Goal: Task Accomplishment & Management: Use online tool/utility

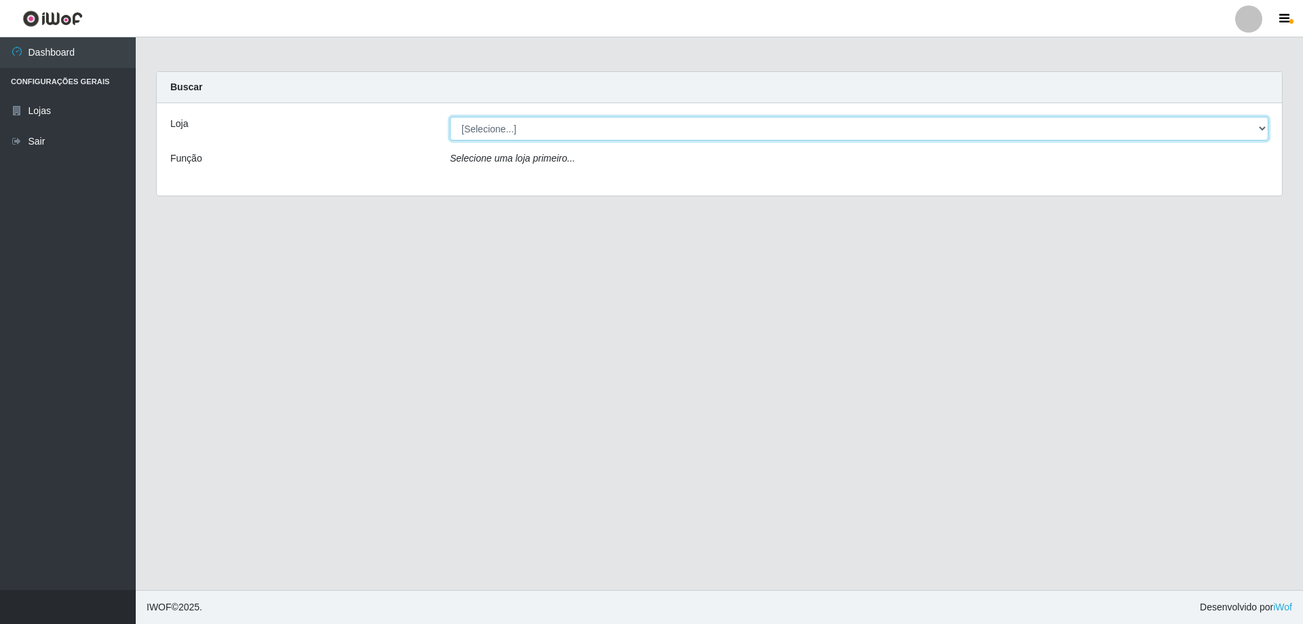
click at [509, 126] on select "[Selecione...] Atacado Vem - [STREET_ADDRESS]" at bounding box center [859, 129] width 819 height 24
select select "461"
click at [450, 117] on select "[Selecione...] Atacado Vem - [STREET_ADDRESS]" at bounding box center [859, 129] width 819 height 24
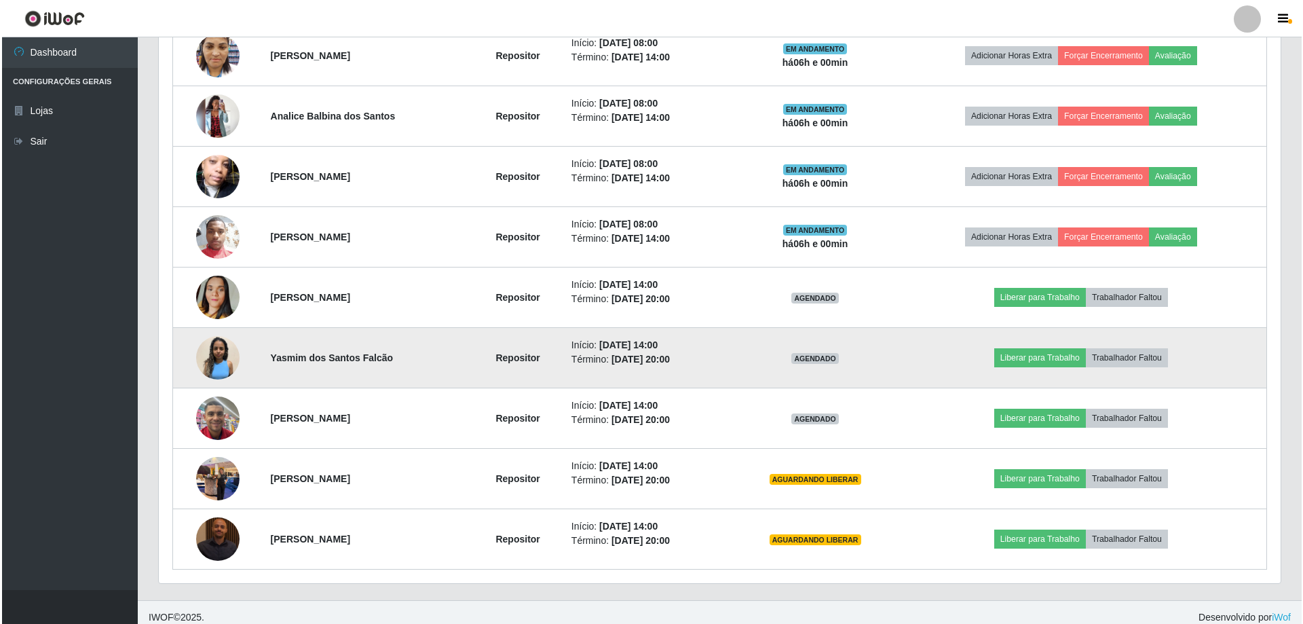
scroll to position [640, 0]
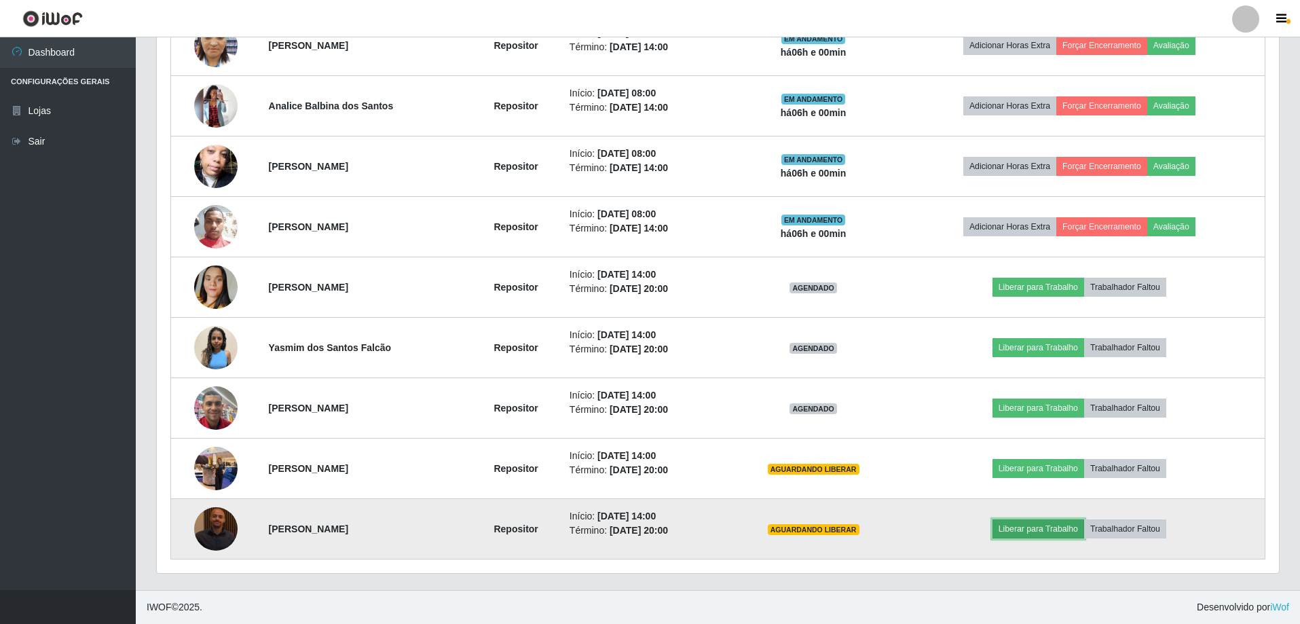
click at [1031, 529] on button "Liberar para Trabalho" at bounding box center [1038, 528] width 92 height 19
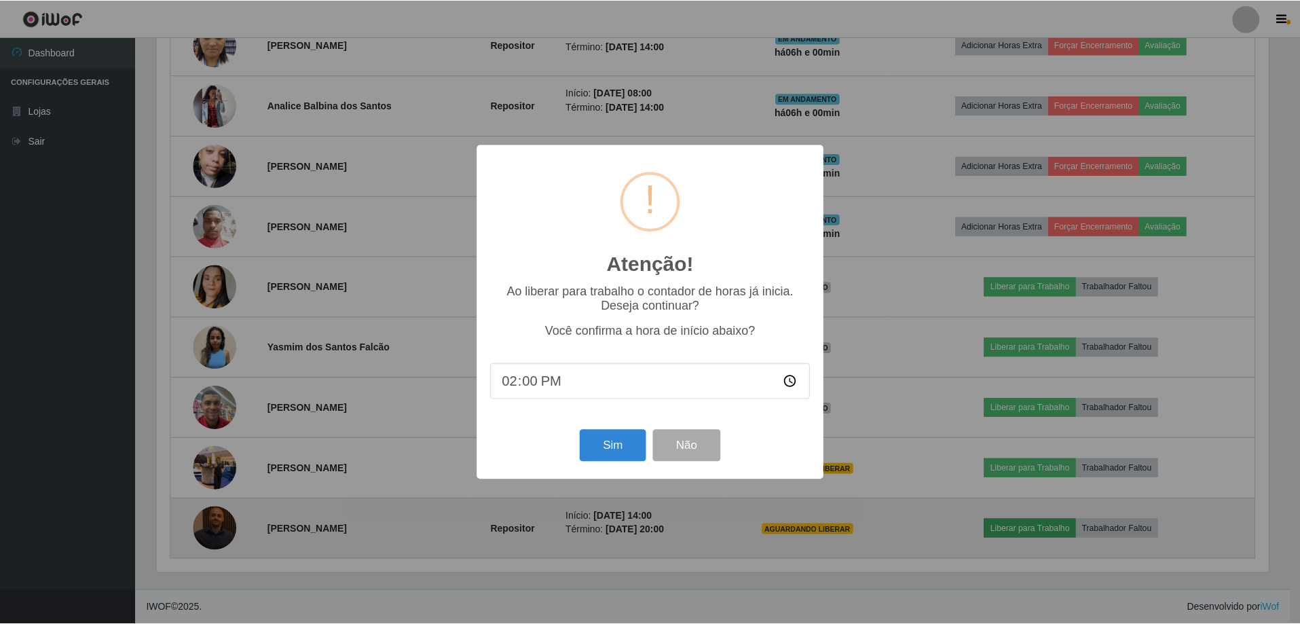
scroll to position [282, 1115]
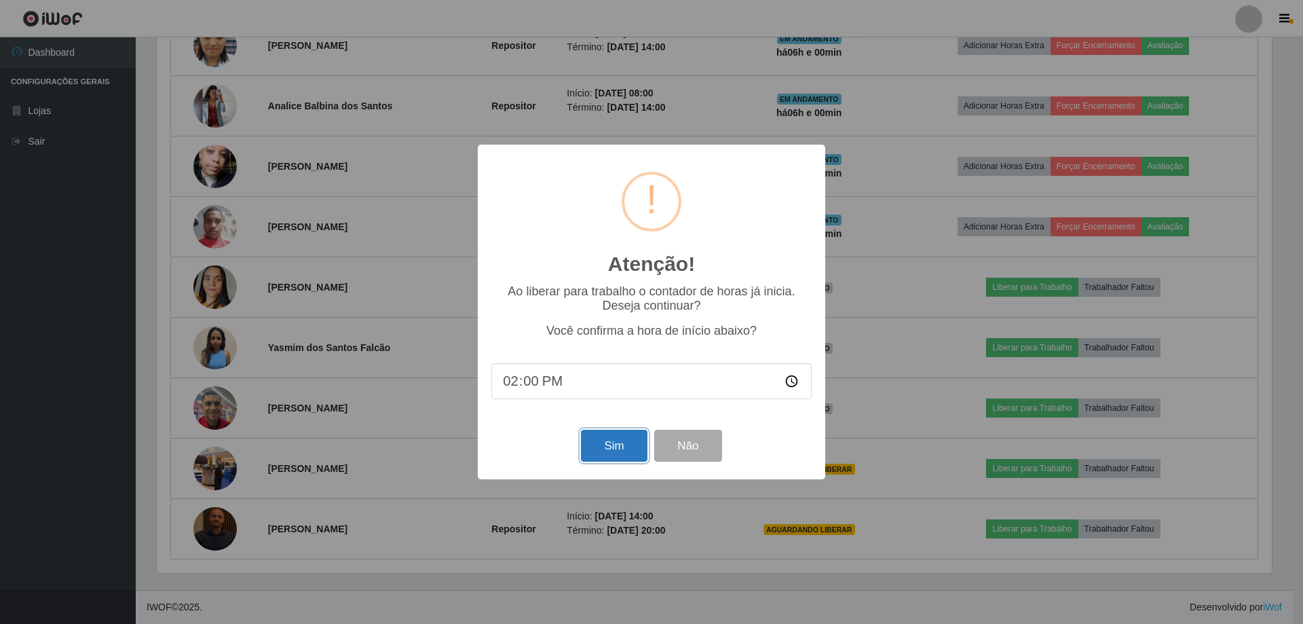
click at [588, 446] on button "Sim" at bounding box center [614, 446] width 66 height 32
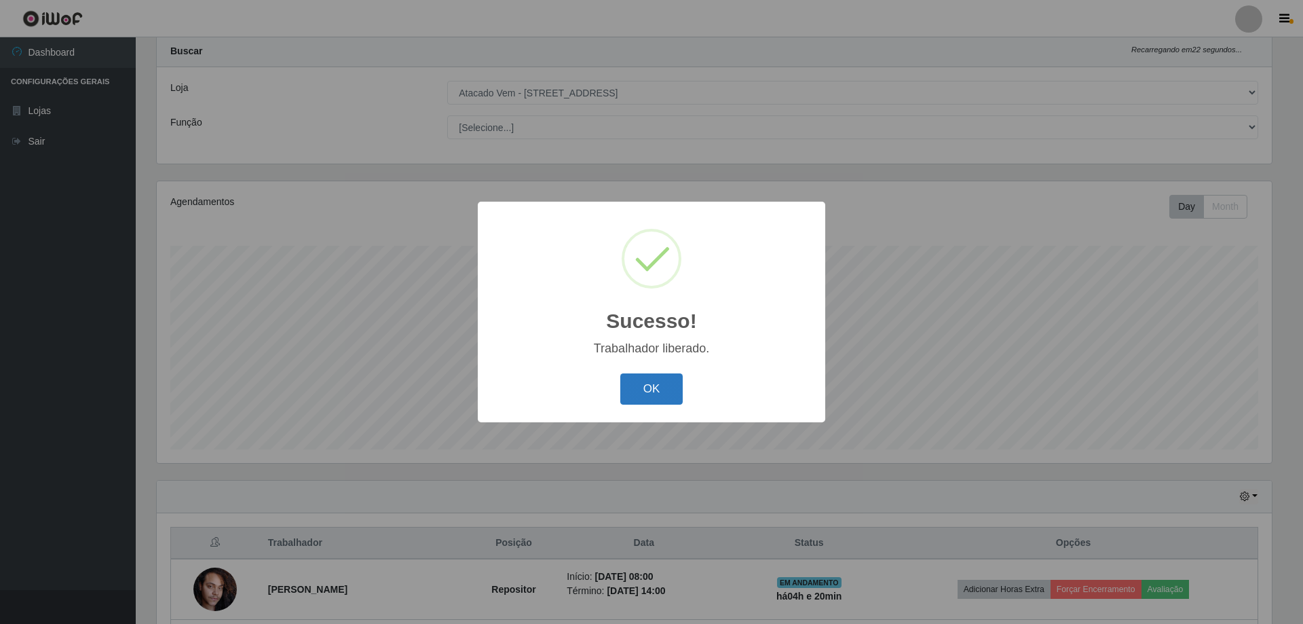
click at [638, 395] on button "OK" at bounding box center [651, 389] width 63 height 32
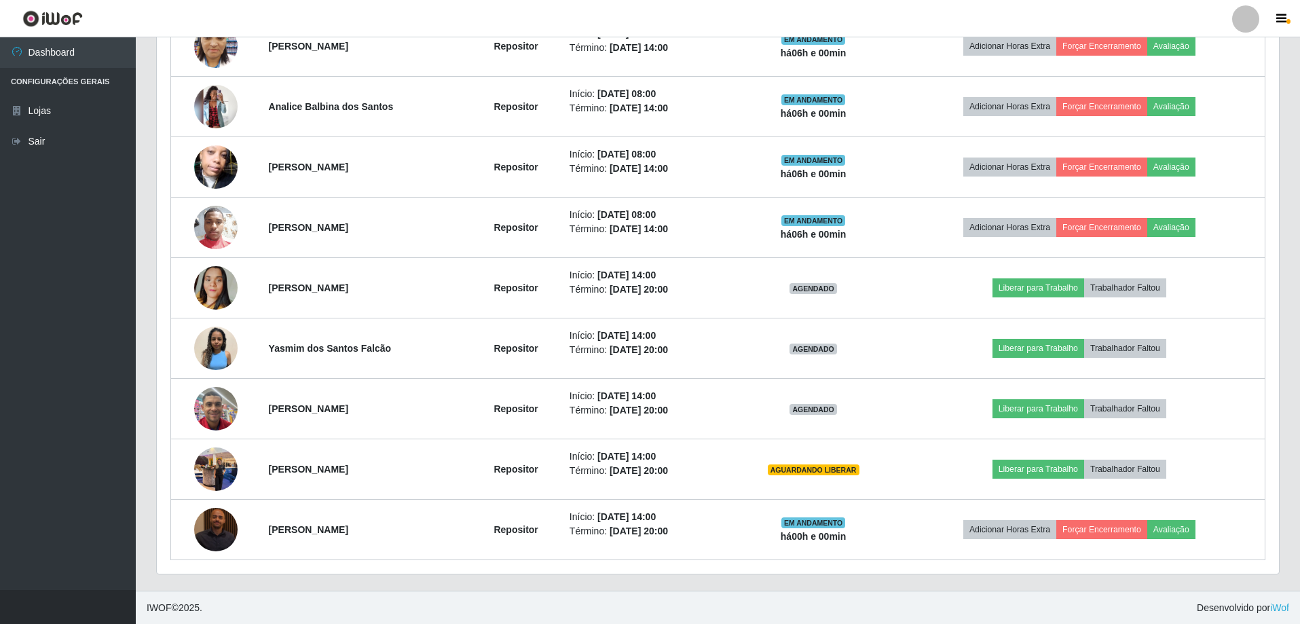
scroll to position [640, 0]
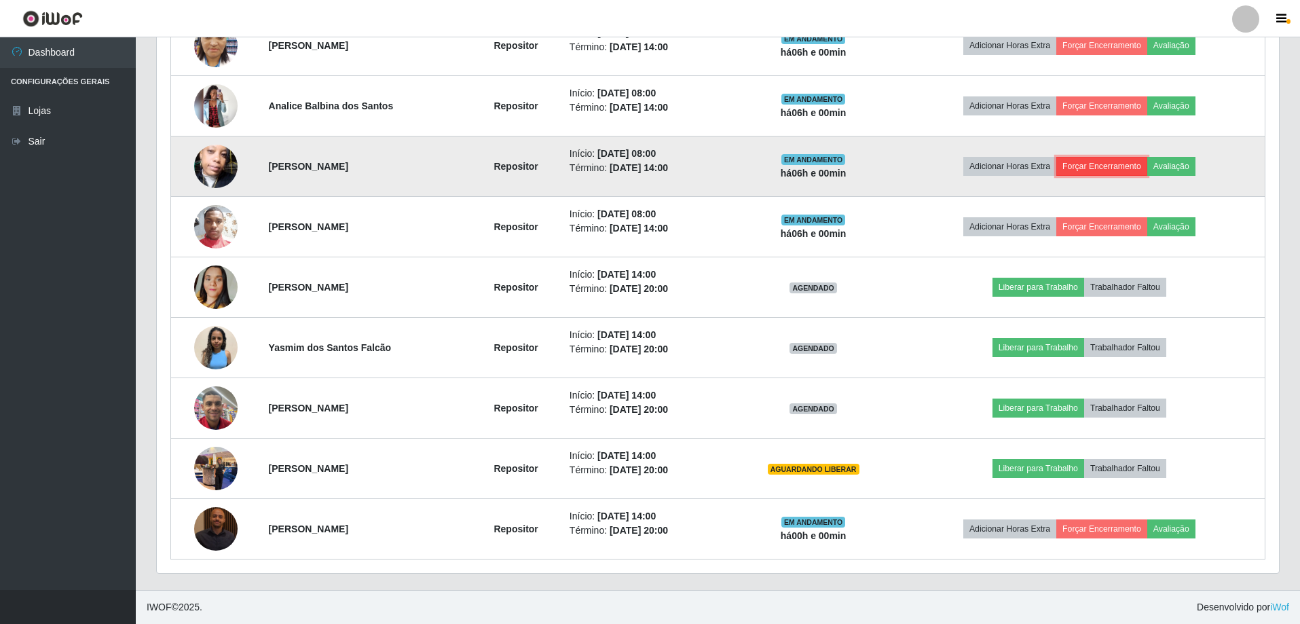
click at [1081, 163] on button "Forçar Encerramento" at bounding box center [1101, 166] width 91 height 19
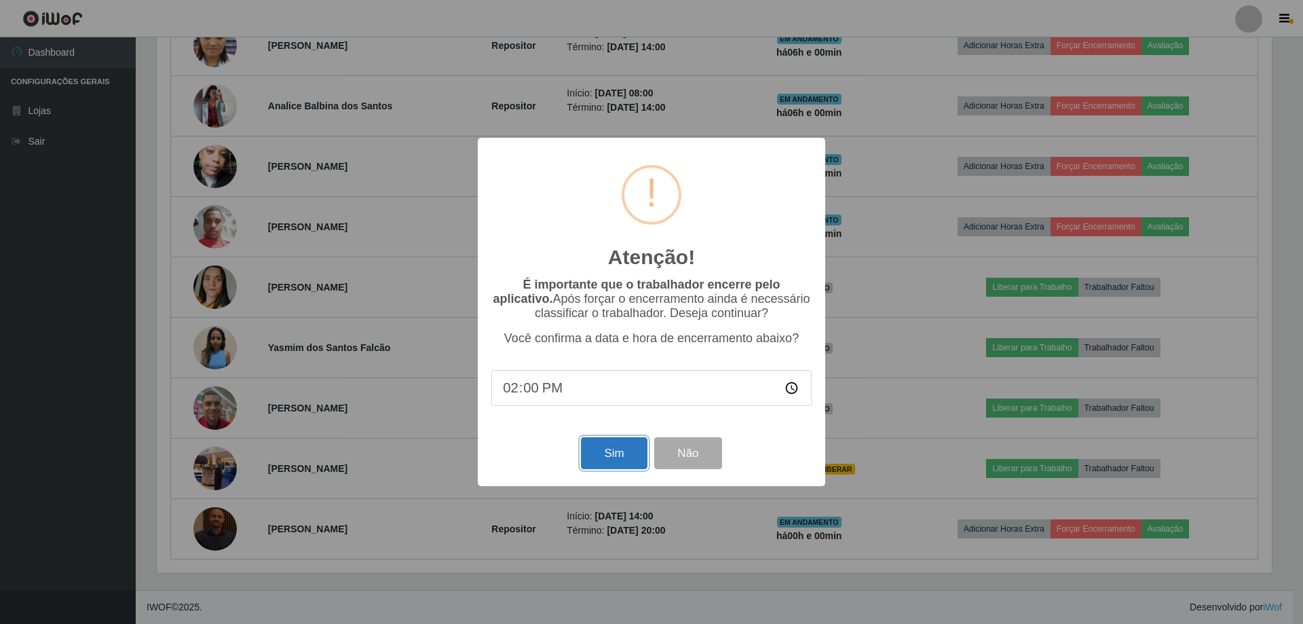
click at [622, 456] on button "Sim" at bounding box center [614, 453] width 66 height 32
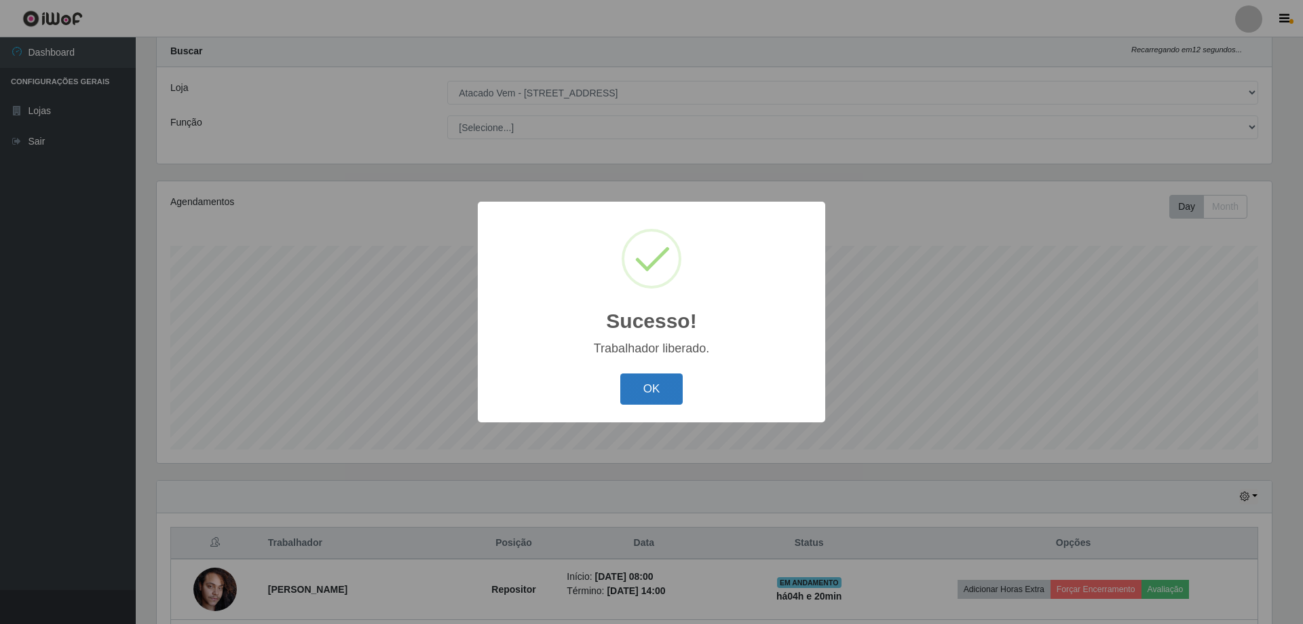
click at [635, 395] on button "OK" at bounding box center [651, 389] width 63 height 32
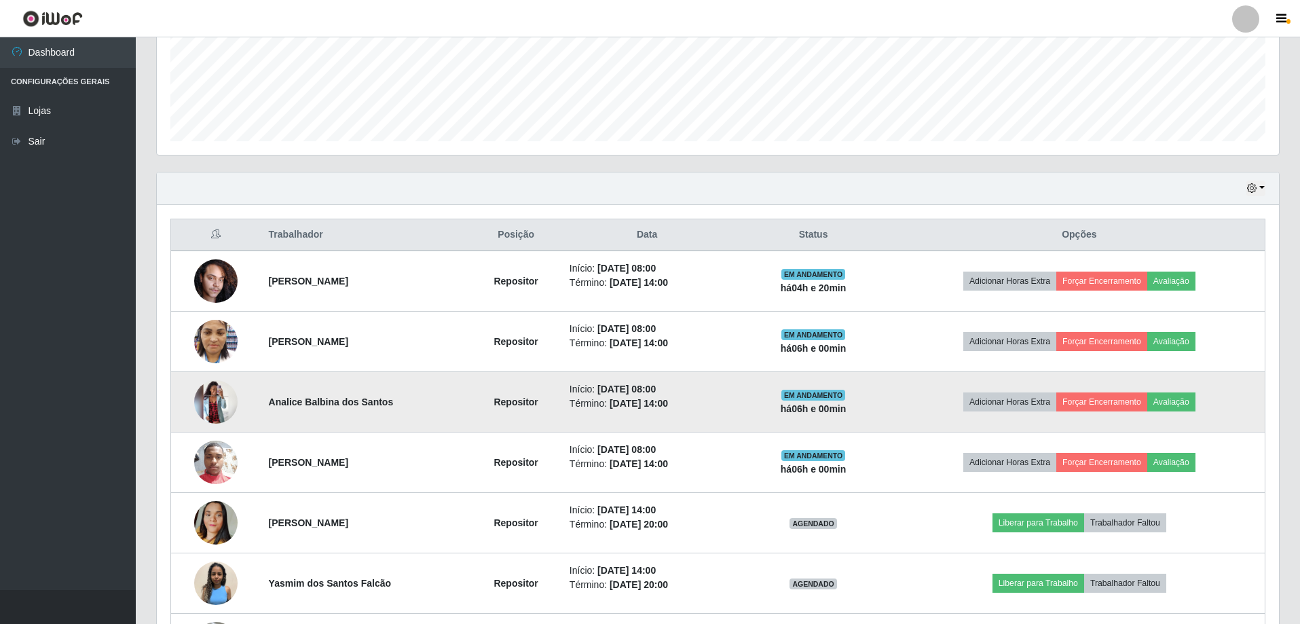
scroll to position [375, 0]
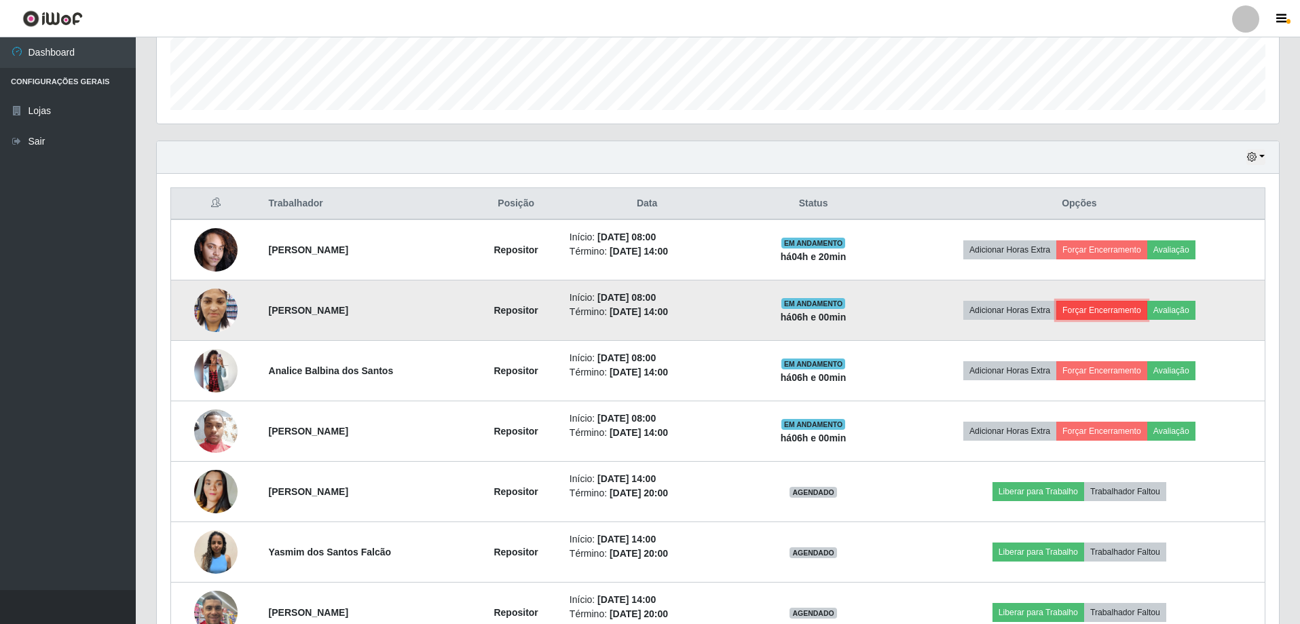
click at [1086, 310] on button "Forçar Encerramento" at bounding box center [1101, 310] width 91 height 19
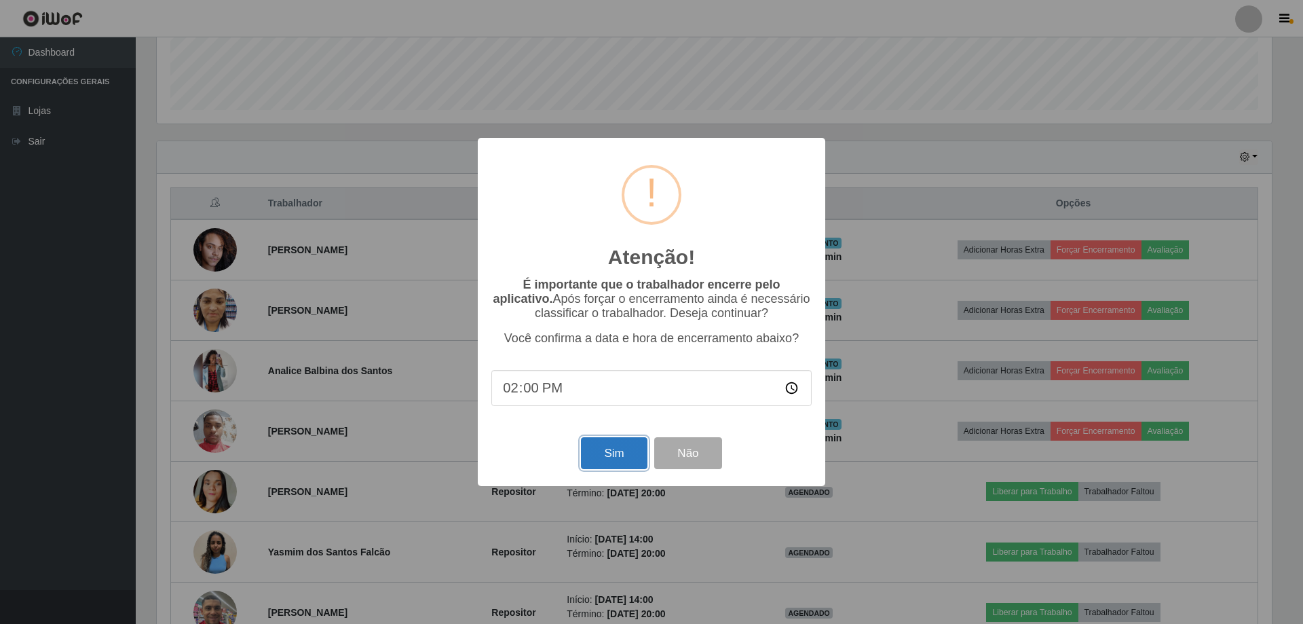
click at [635, 467] on button "Sim" at bounding box center [614, 453] width 66 height 32
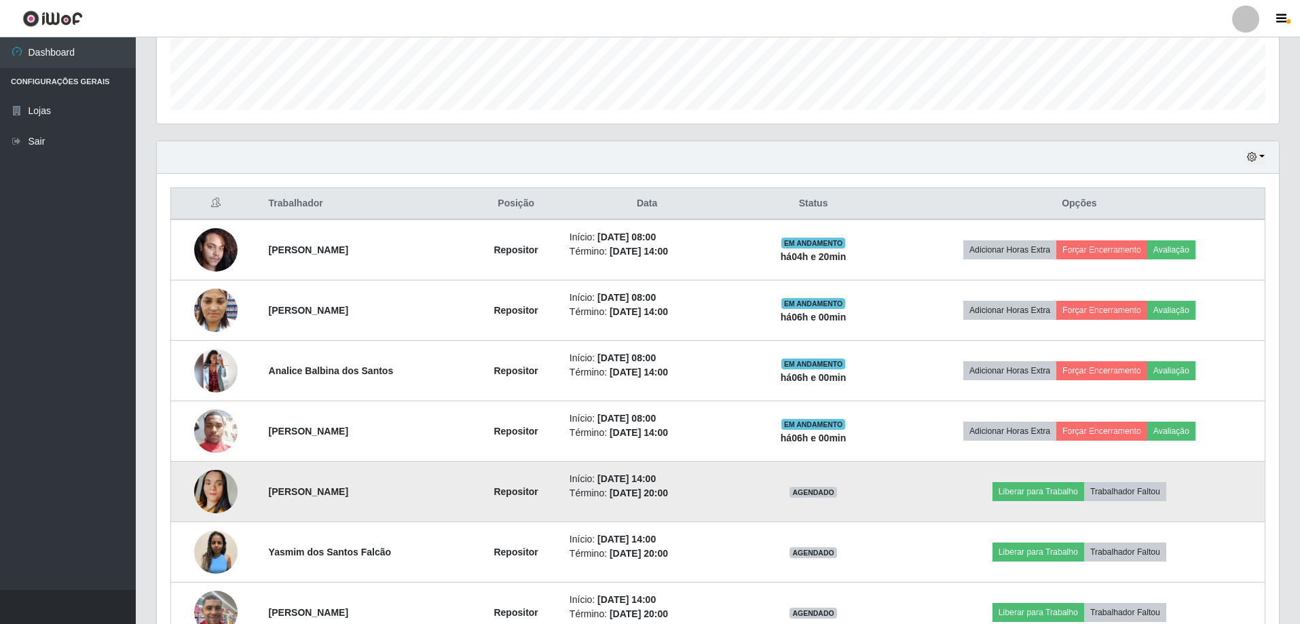
scroll to position [0, 0]
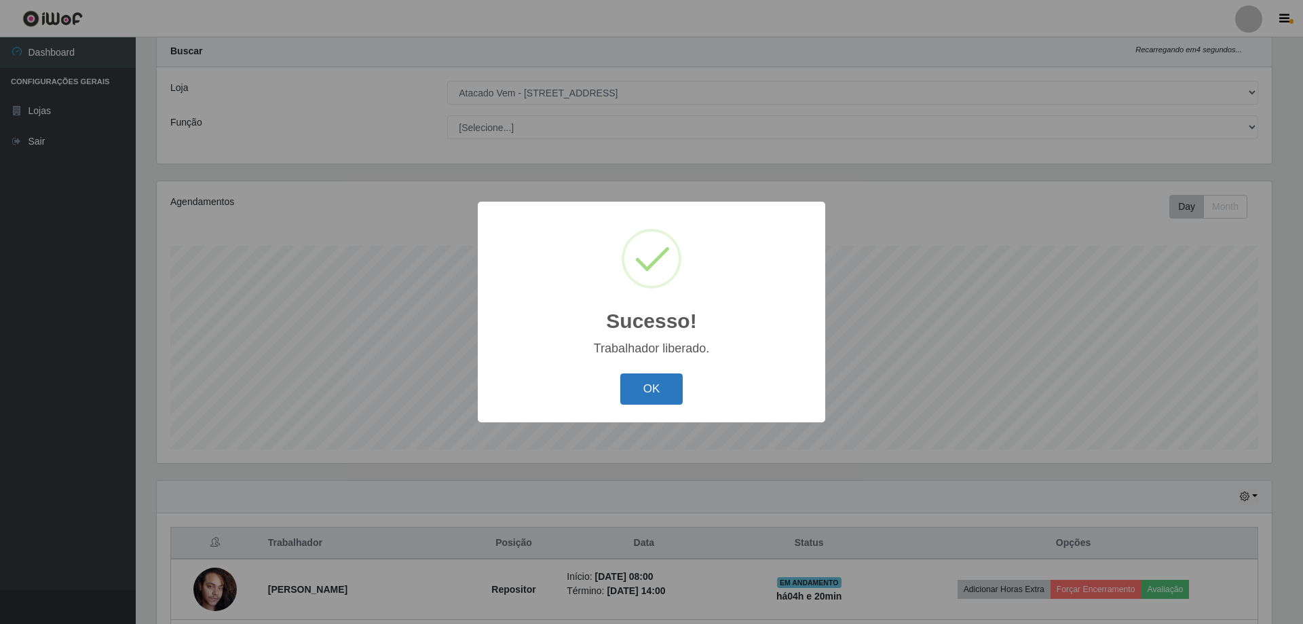
click at [662, 390] on button "OK" at bounding box center [651, 389] width 63 height 32
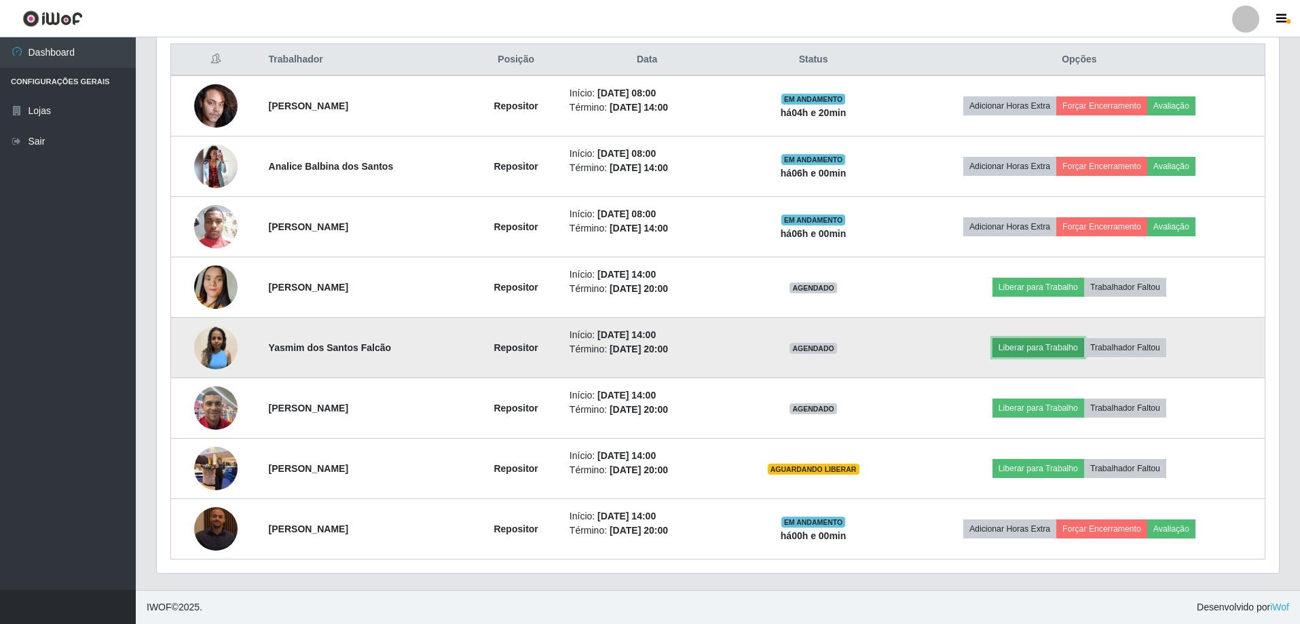
click at [1009, 348] on button "Liberar para Trabalho" at bounding box center [1038, 347] width 92 height 19
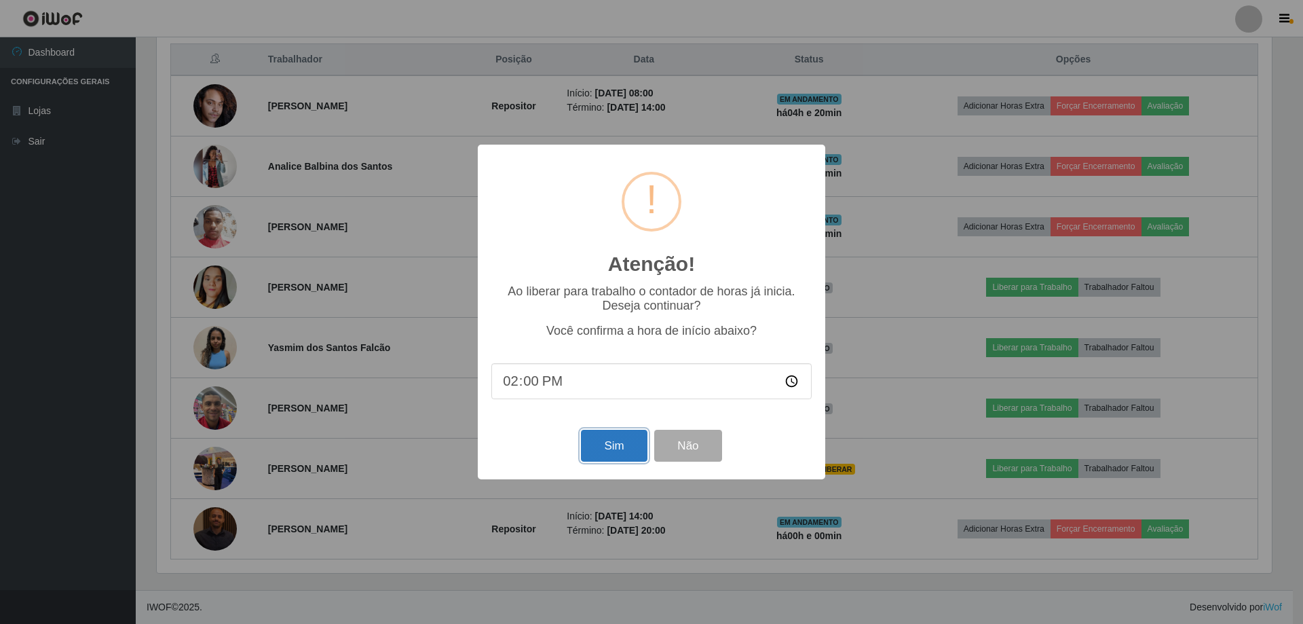
click at [595, 447] on button "Sim" at bounding box center [614, 446] width 66 height 32
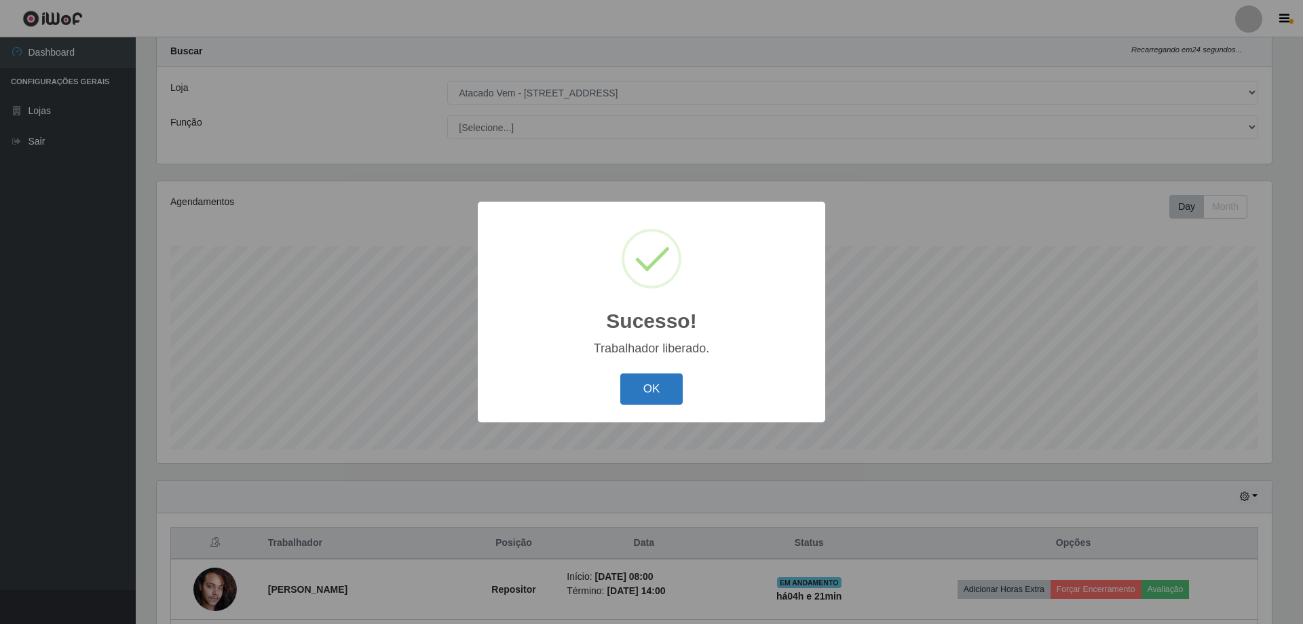
click at [648, 387] on button "OK" at bounding box center [651, 389] width 63 height 32
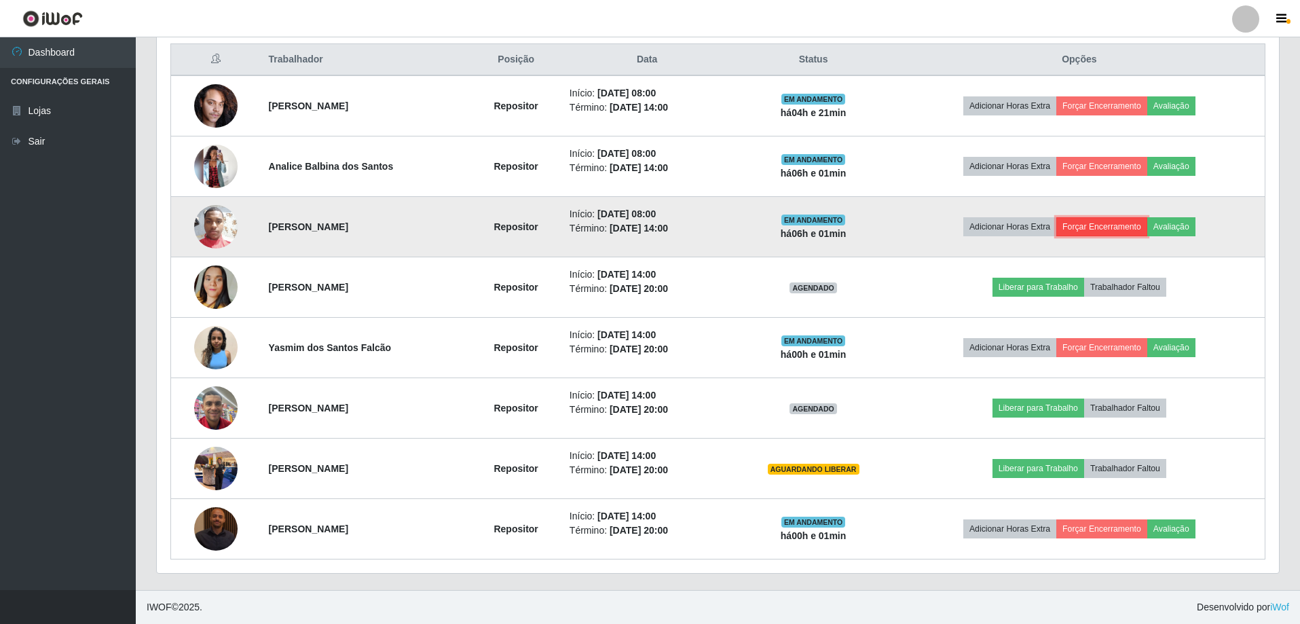
click at [1097, 221] on button "Forçar Encerramento" at bounding box center [1101, 226] width 91 height 19
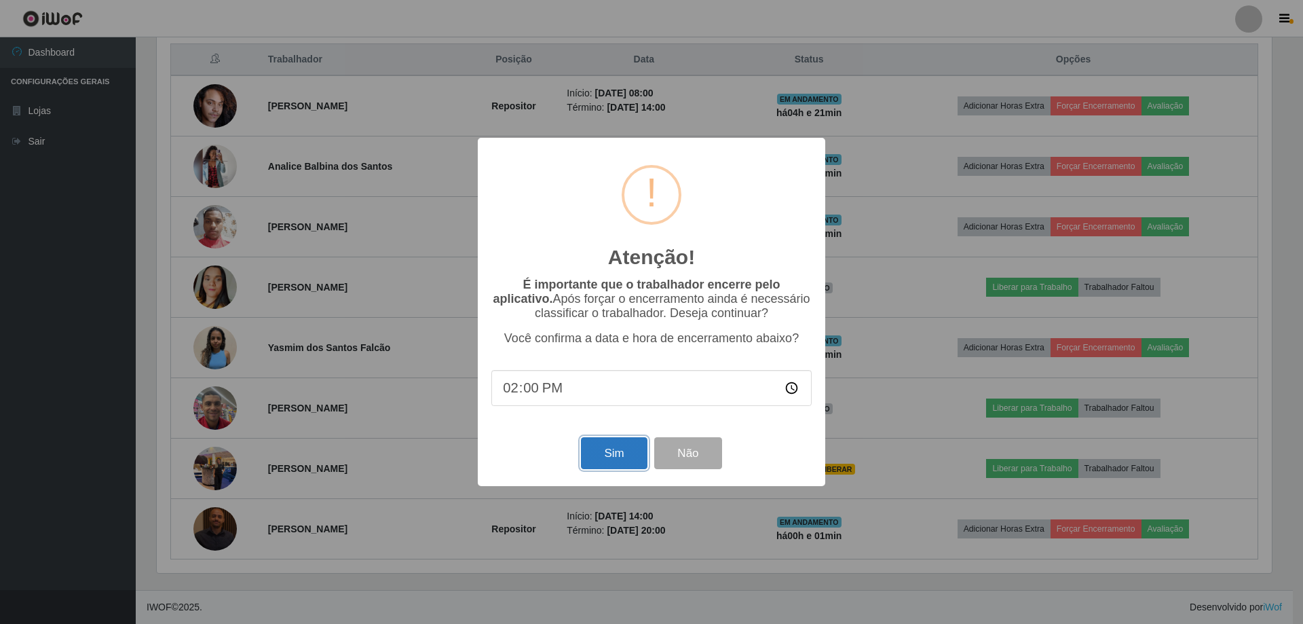
click at [597, 463] on button "Sim" at bounding box center [614, 453] width 66 height 32
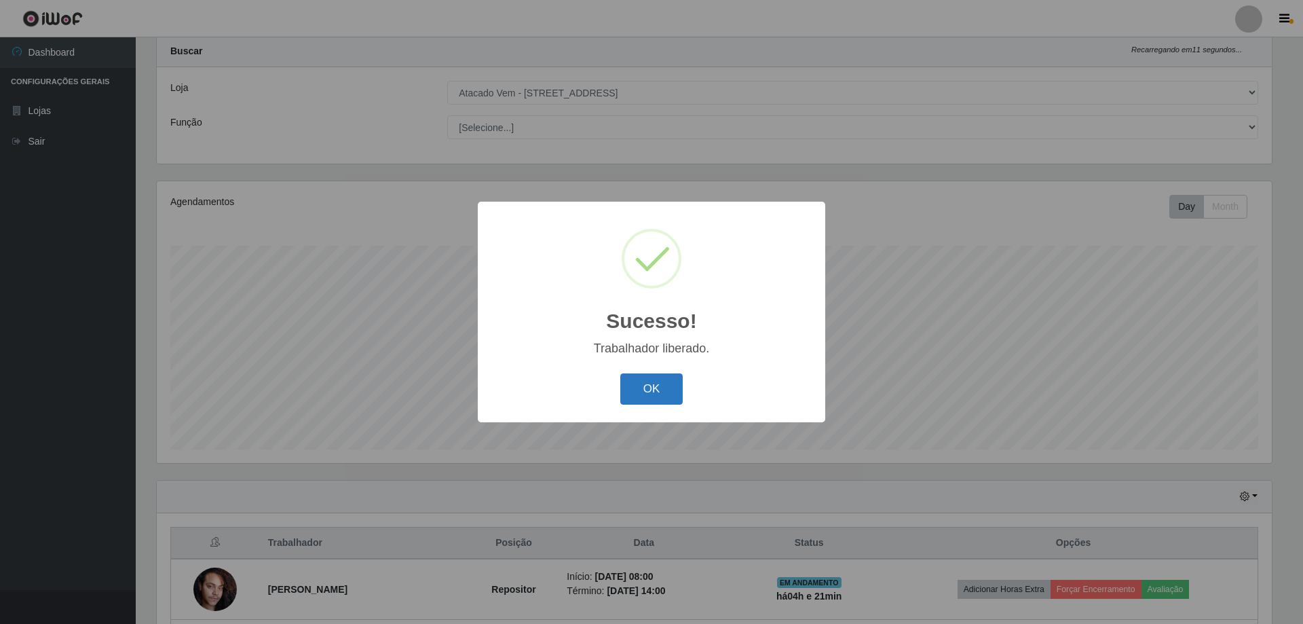
click at [643, 390] on button "OK" at bounding box center [651, 389] width 63 height 32
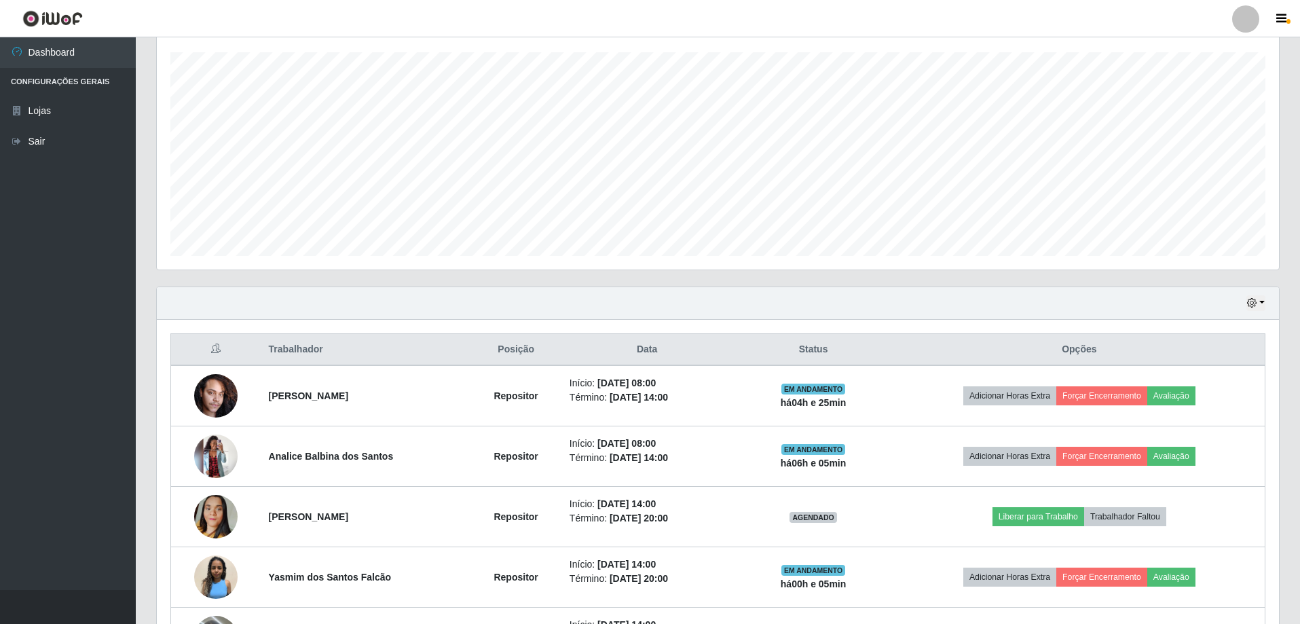
scroll to position [443, 0]
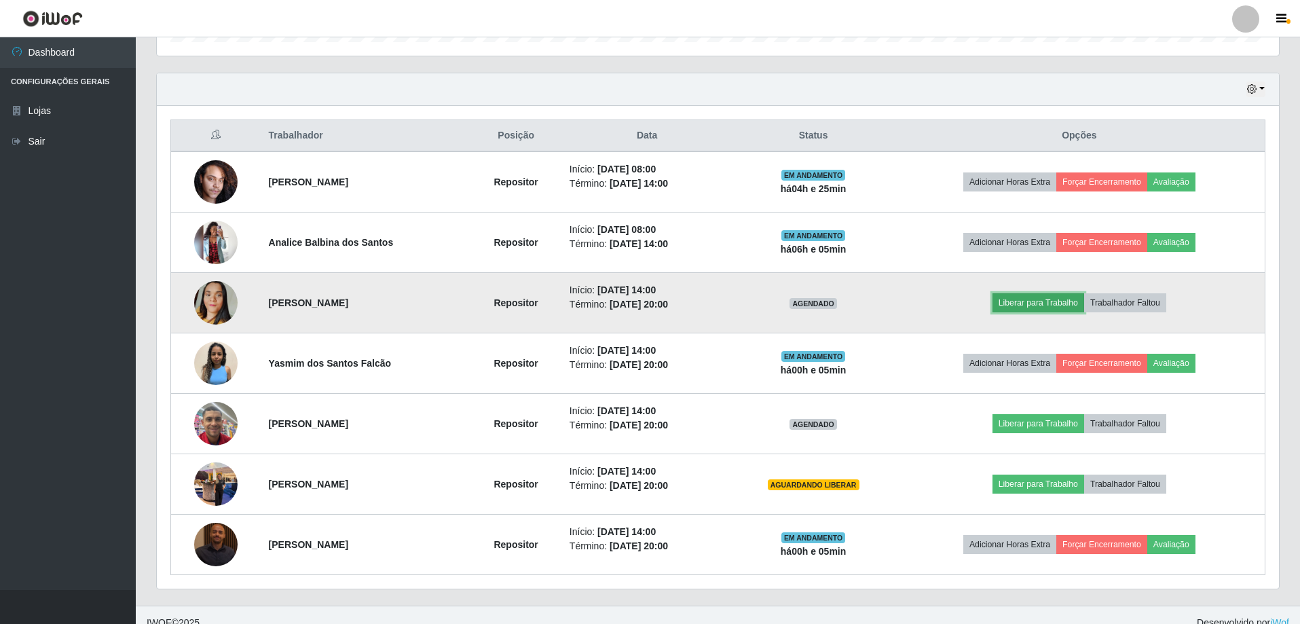
click at [1072, 301] on button "Liberar para Trabalho" at bounding box center [1038, 302] width 92 height 19
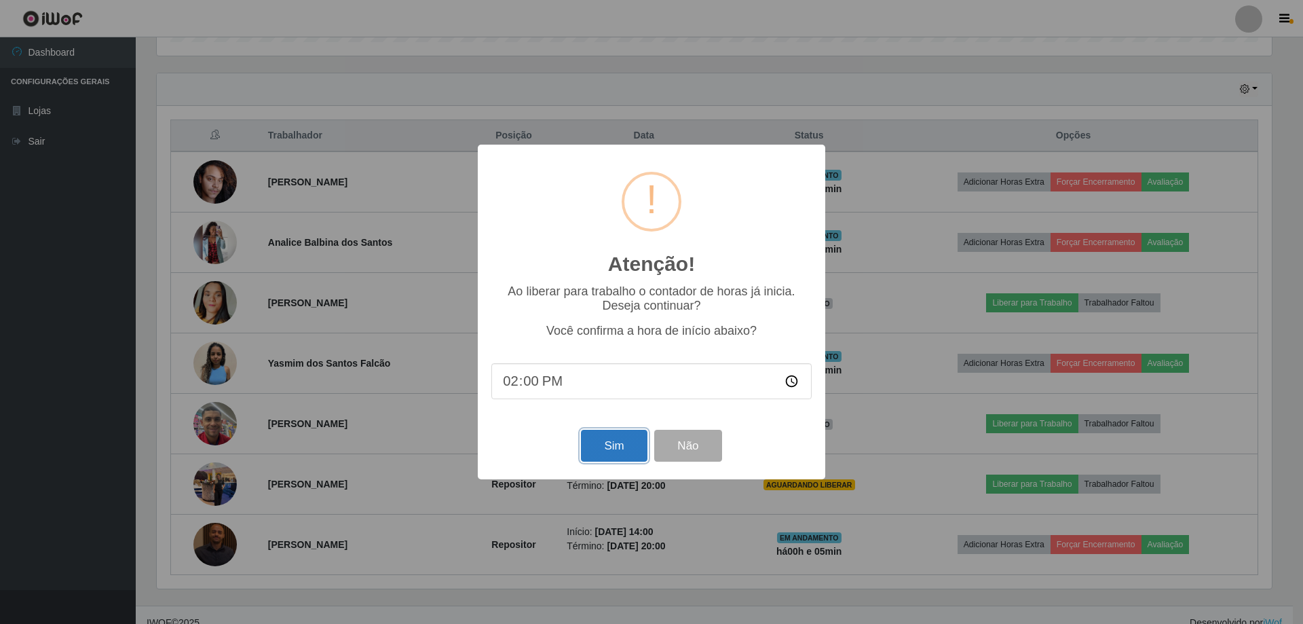
click at [626, 444] on button "Sim" at bounding box center [614, 446] width 66 height 32
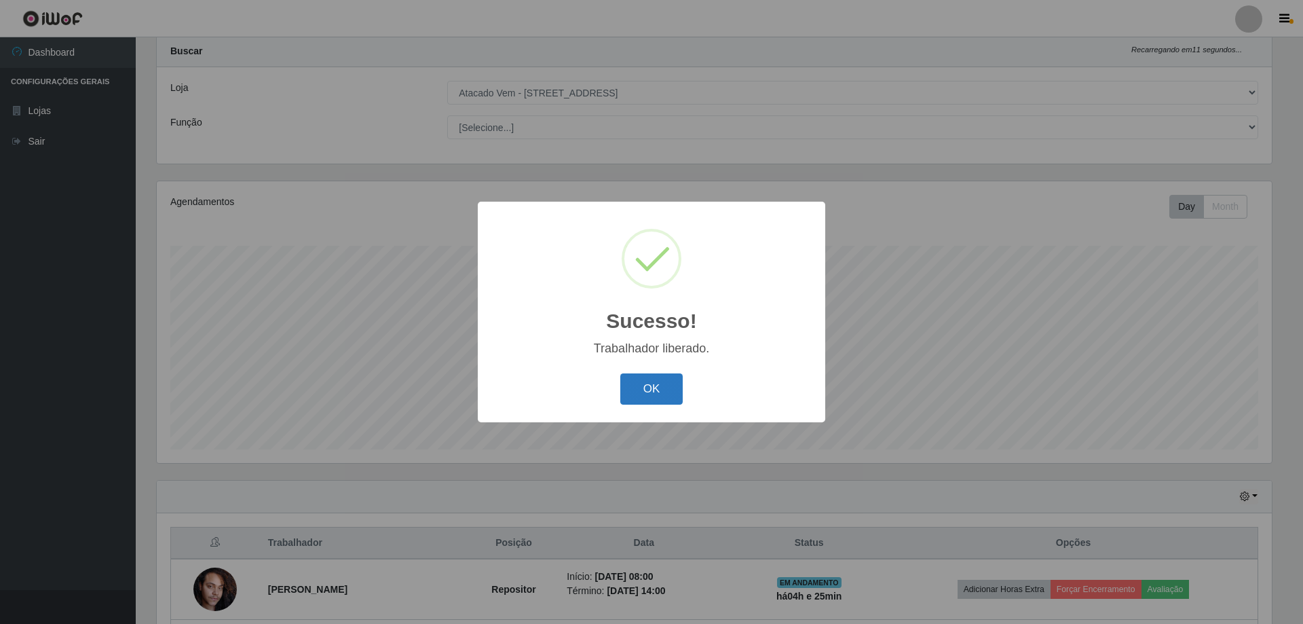
click at [639, 396] on button "OK" at bounding box center [651, 389] width 63 height 32
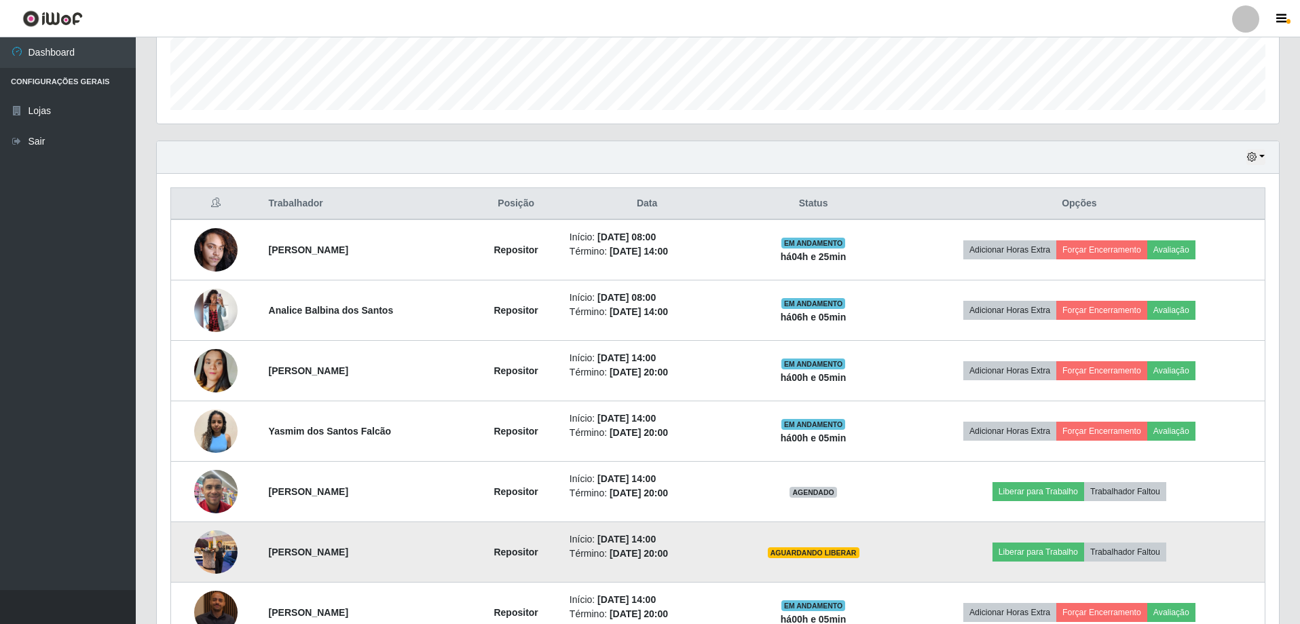
scroll to position [459, 0]
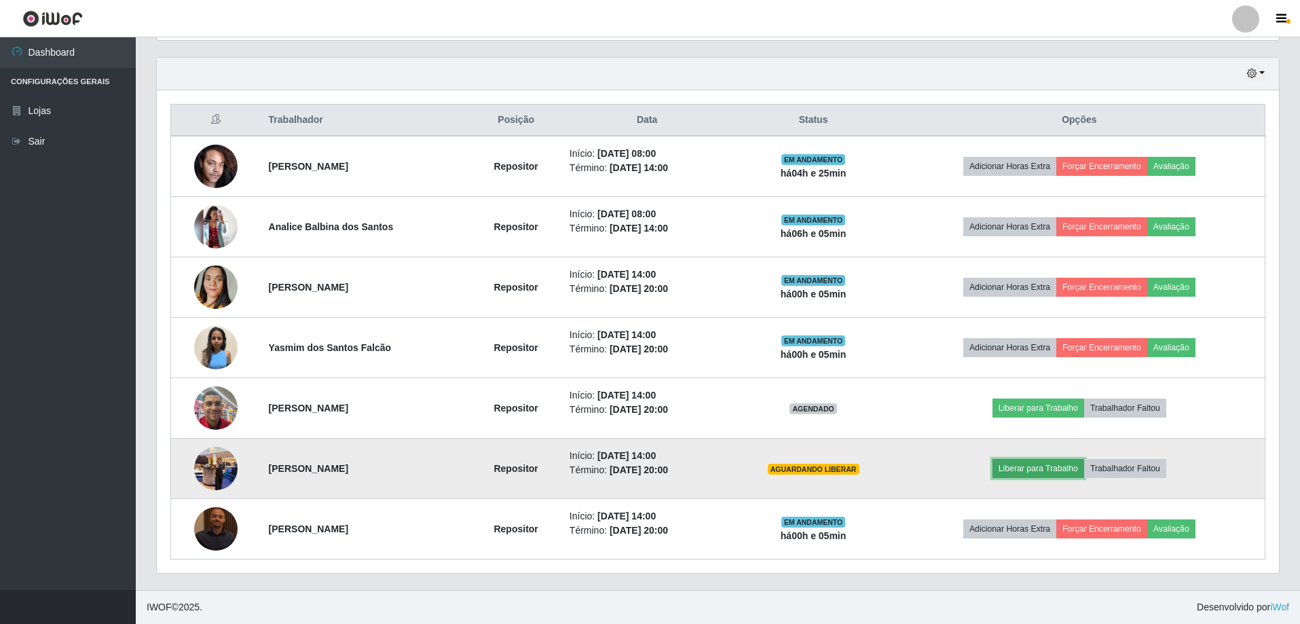
click at [1020, 469] on button "Liberar para Trabalho" at bounding box center [1038, 468] width 92 height 19
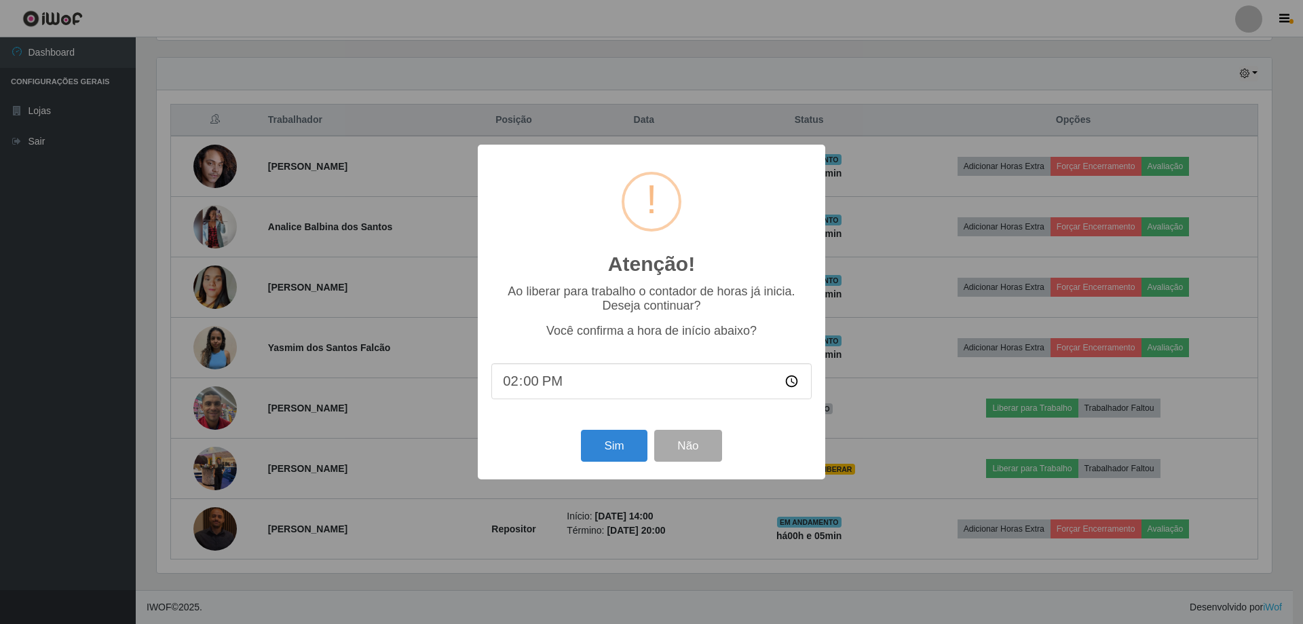
click at [629, 428] on div "Atenção! × Ao liberar para trabalho o contador de horas já inicia. Deseja conti…" at bounding box center [652, 312] width 348 height 334
click at [612, 445] on button "Sim" at bounding box center [614, 446] width 66 height 32
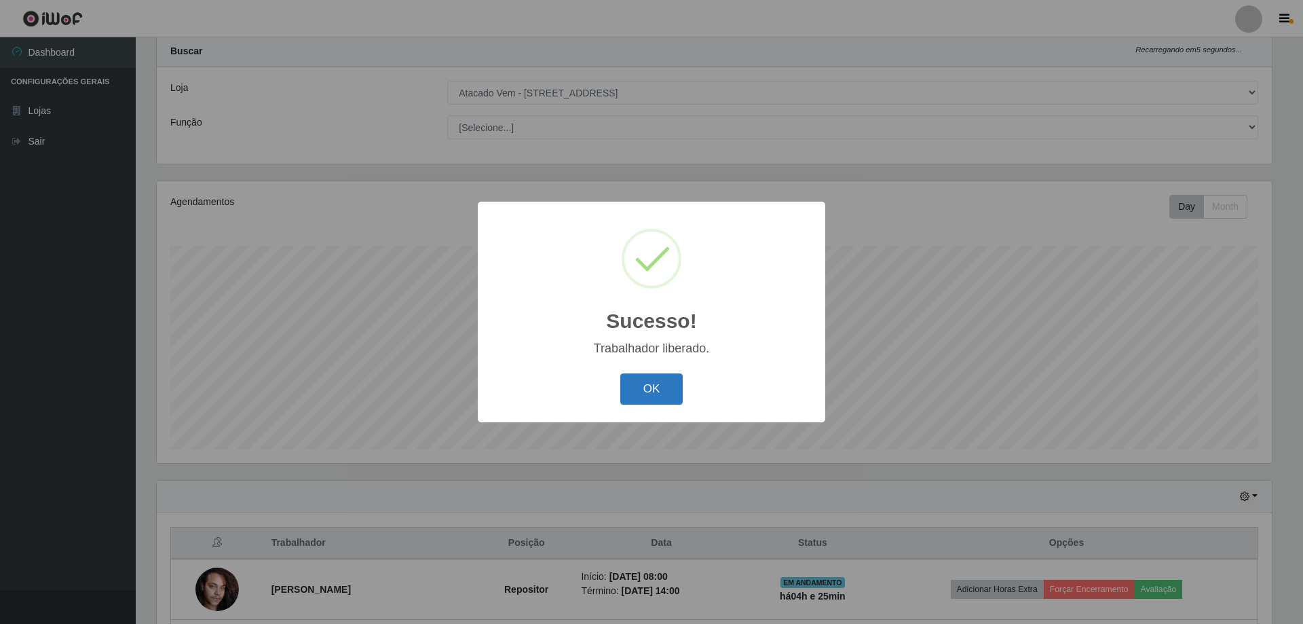
click at [636, 390] on button "OK" at bounding box center [651, 389] width 63 height 32
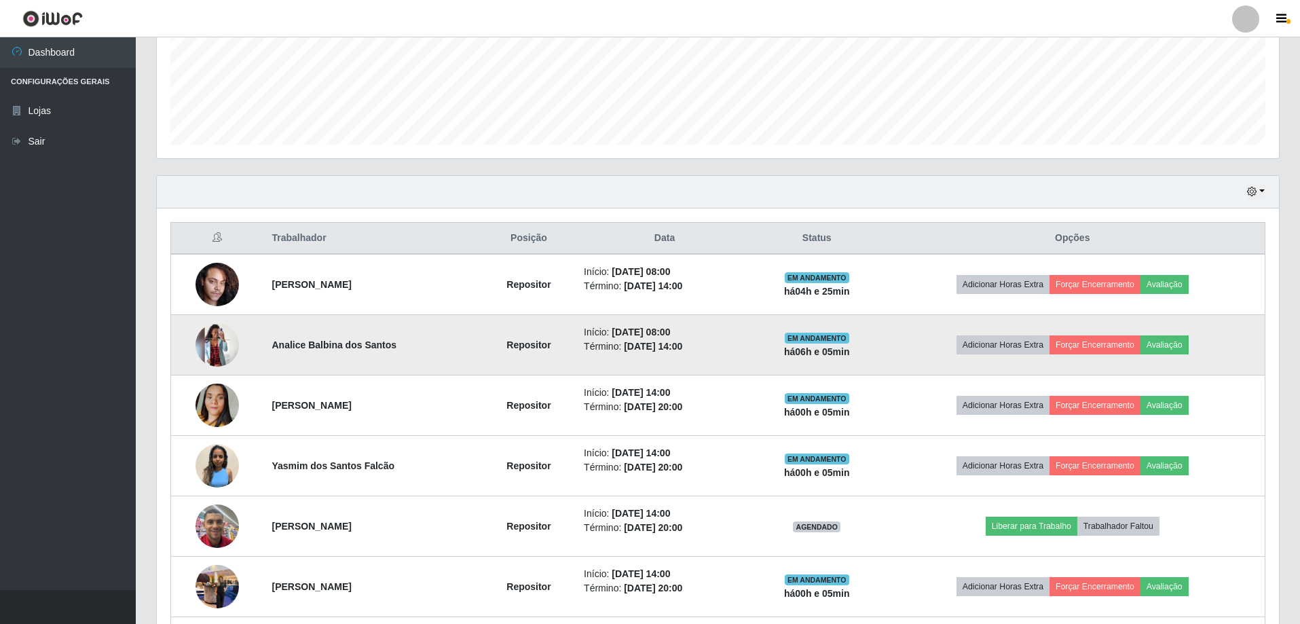
scroll to position [459, 0]
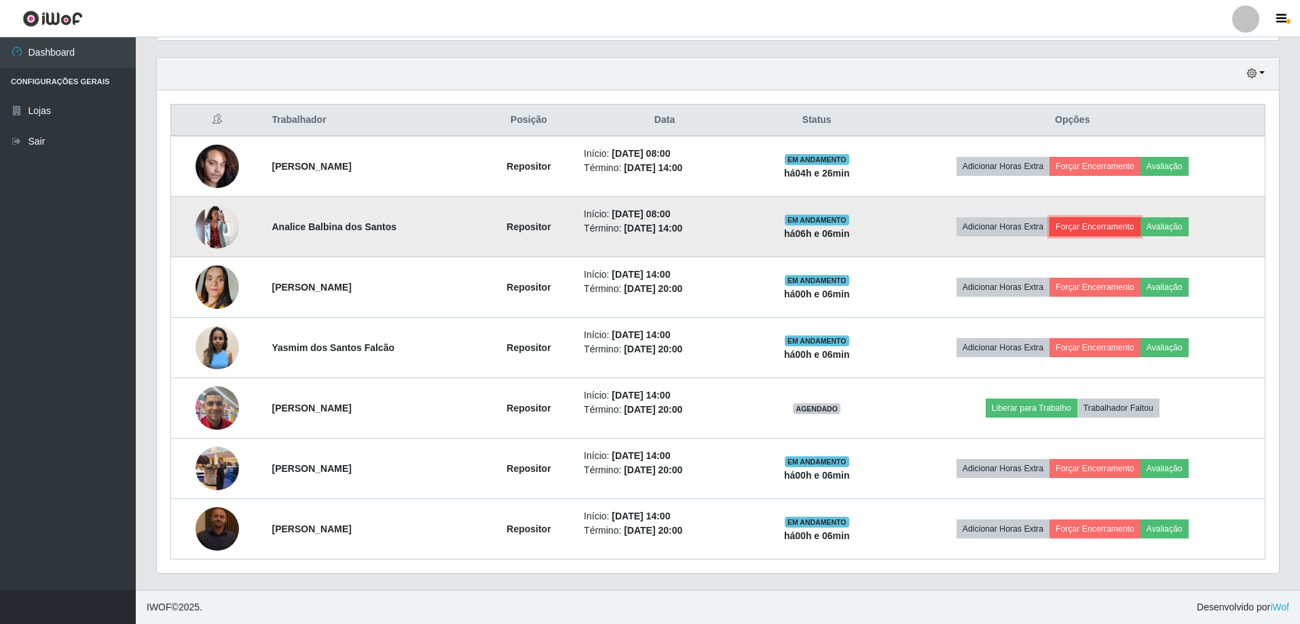
click at [1095, 223] on button "Forçar Encerramento" at bounding box center [1094, 226] width 91 height 19
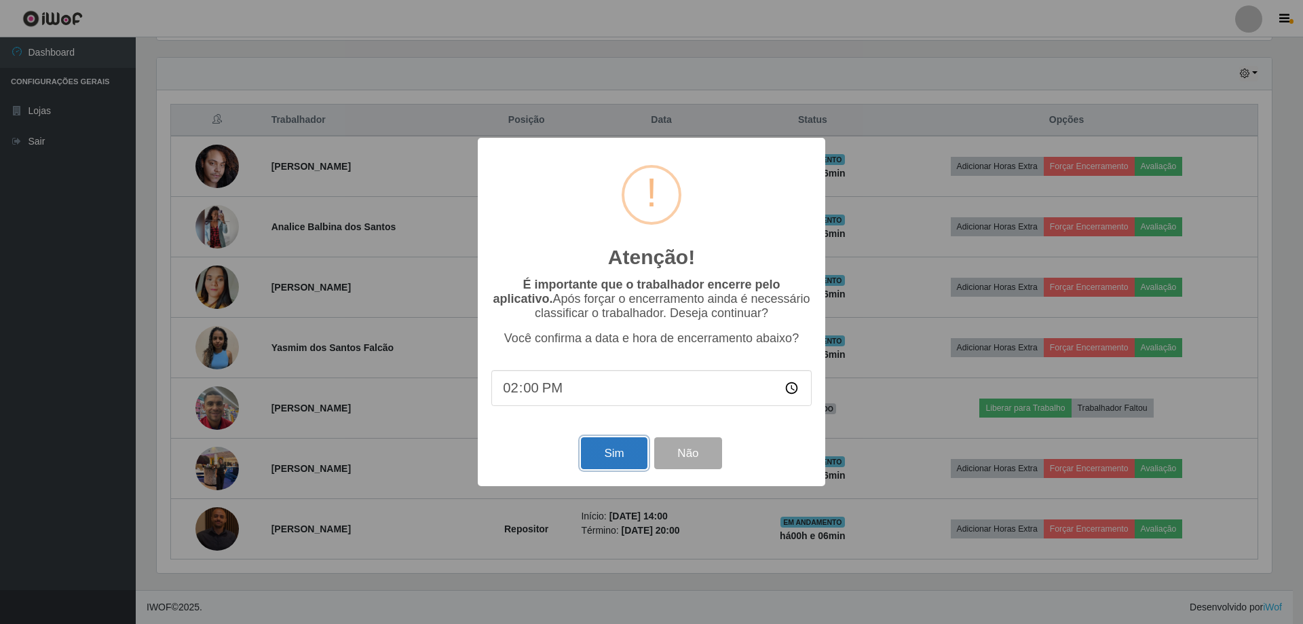
click at [612, 460] on button "Sim" at bounding box center [614, 453] width 66 height 32
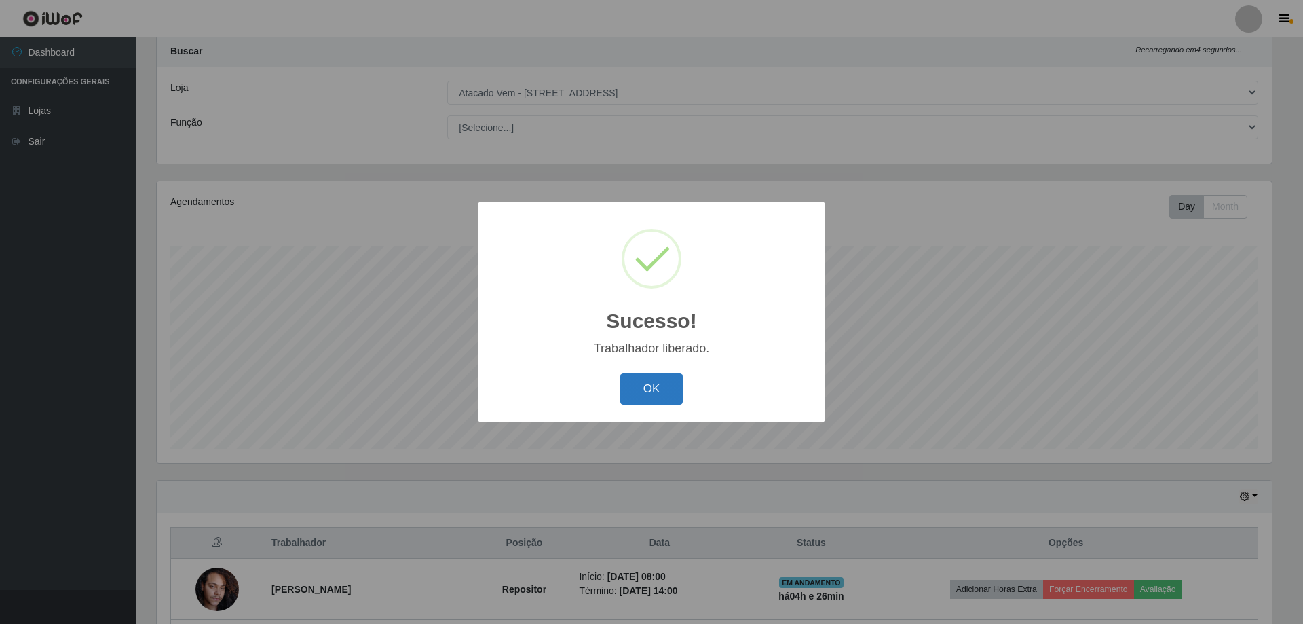
click at [639, 376] on button "OK" at bounding box center [651, 389] width 63 height 32
